Goal: Information Seeking & Learning: Check status

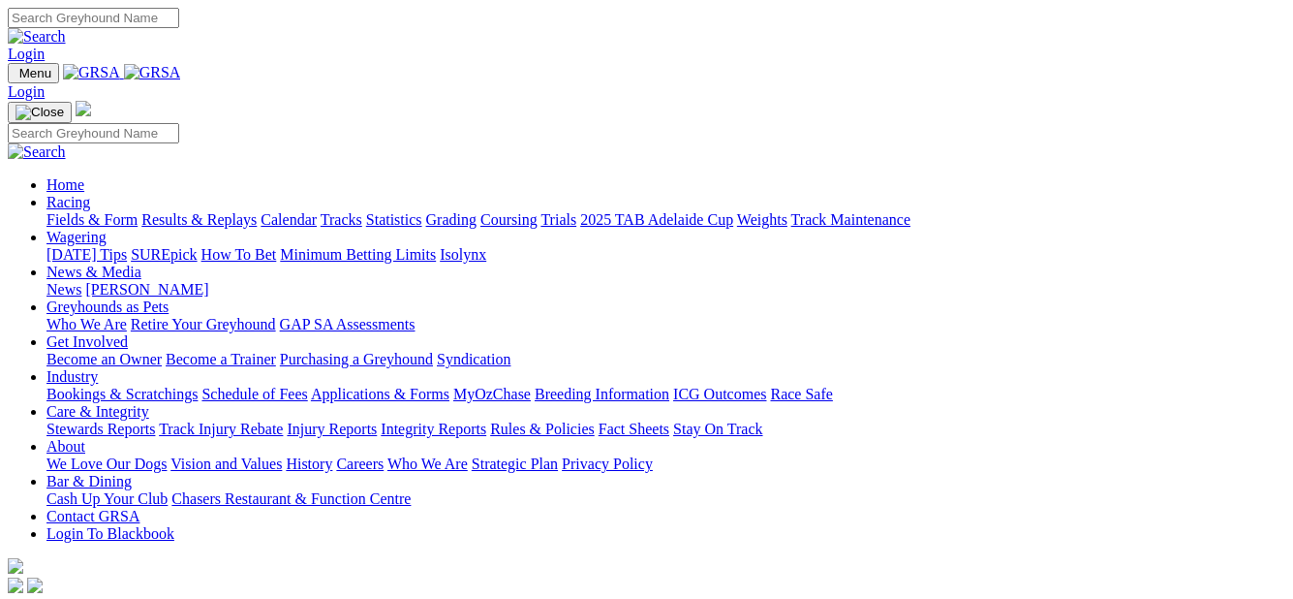
click at [228, 211] on link "Results & Replays" at bounding box center [198, 219] width 115 height 16
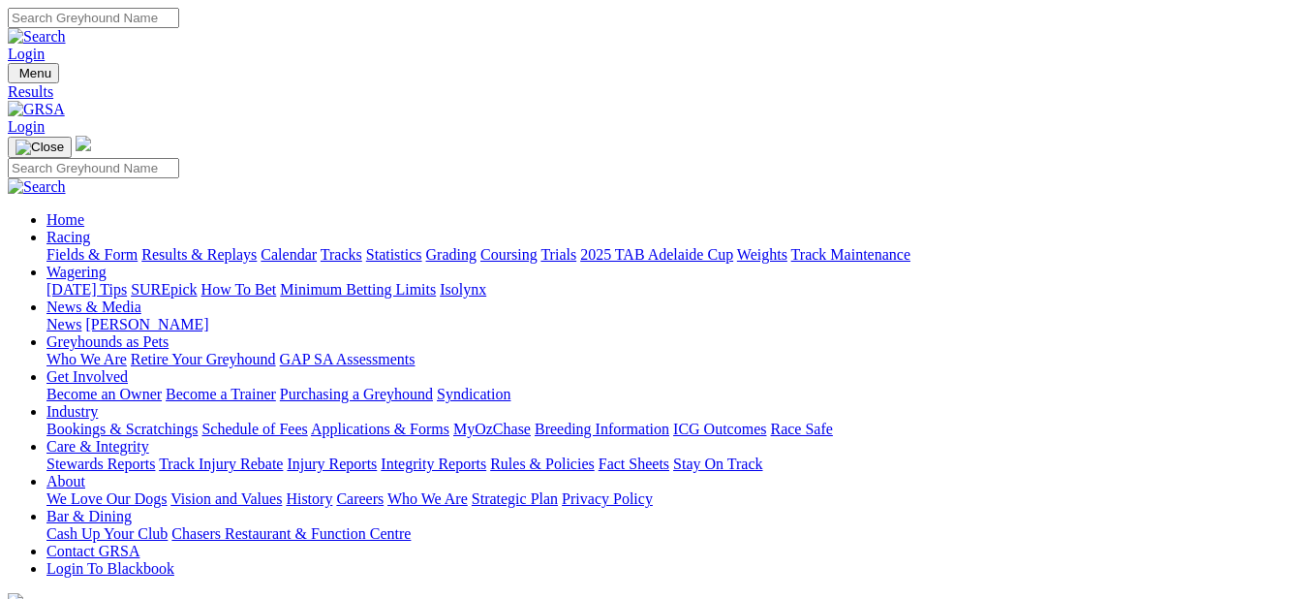
scroll to position [97, 0]
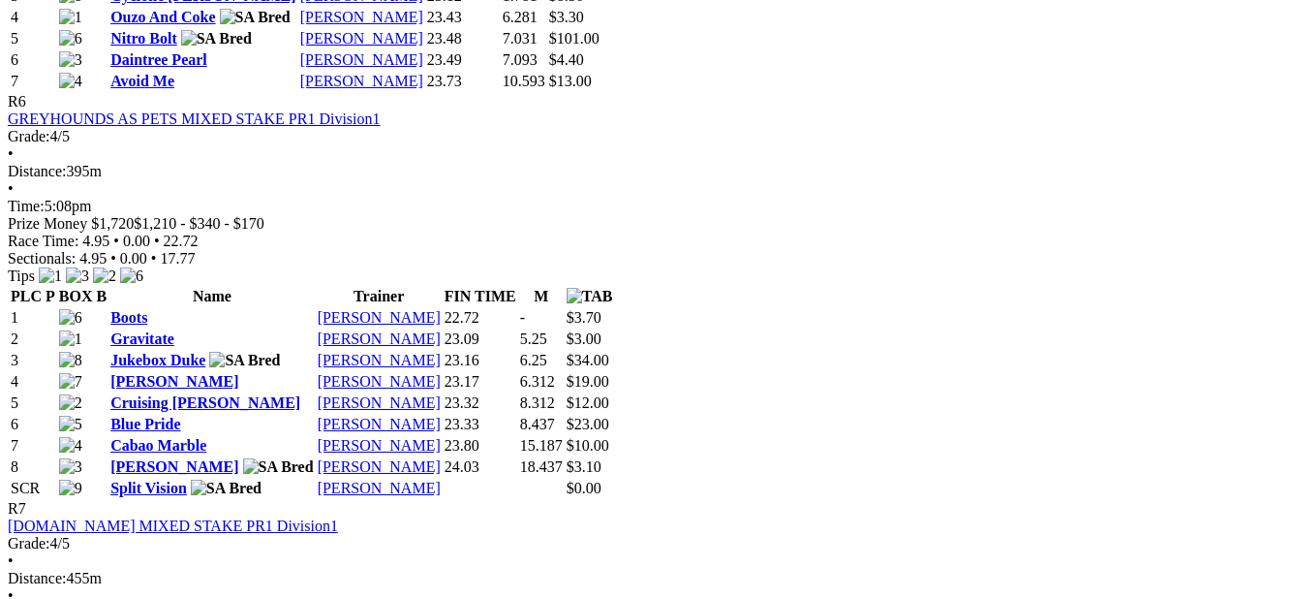
scroll to position [2597, 0]
